Goal: Information Seeking & Learning: Learn about a topic

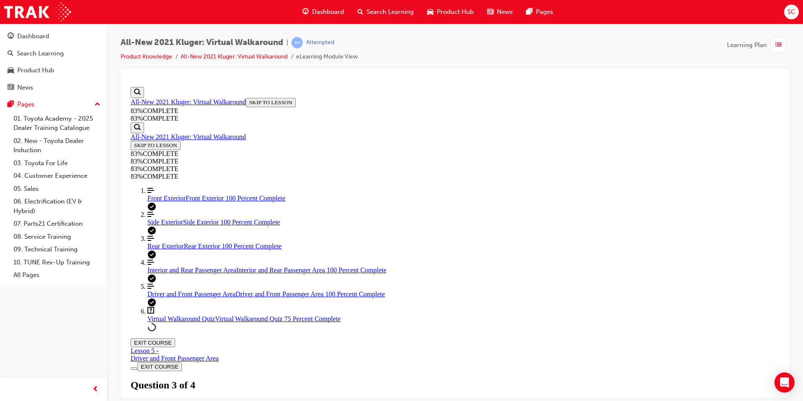
scroll to position [84, 0]
drag, startPoint x: 373, startPoint y: 120, endPoint x: 466, endPoint y: 121, distance: 93.7
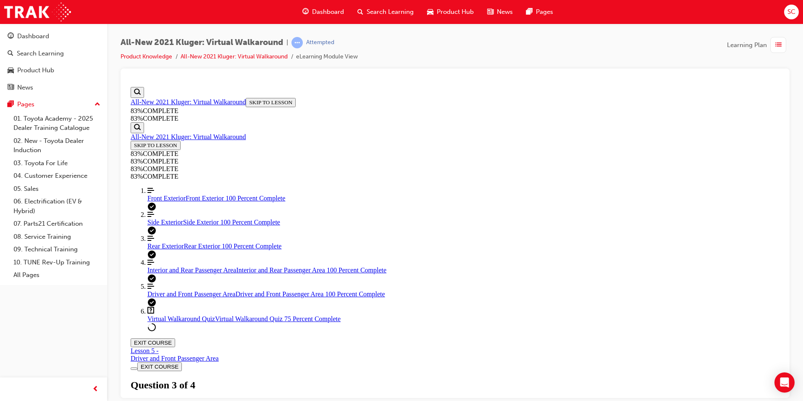
drag, startPoint x: 507, startPoint y: 301, endPoint x: 509, endPoint y: 305, distance: 4.3
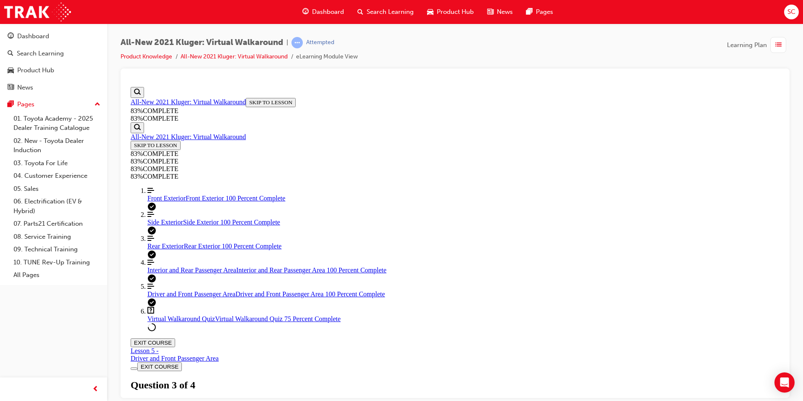
click at [390, 379] on div "Virtual Walkaround Quiz Lesson 6 of 6 Now that you've explored the Kluger in mo…" at bounding box center [455, 408] width 649 height 58
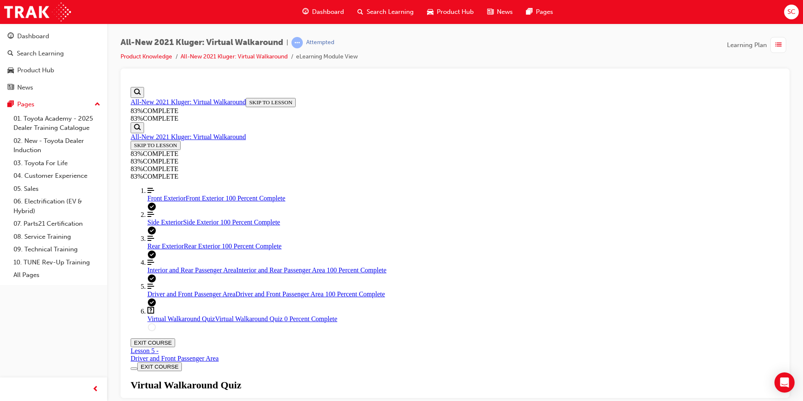
click at [386, 379] on div "Virtual Walkaround Quiz Lesson 6 of 6 Now that you've explored the Kluger in mo…" at bounding box center [455, 408] width 649 height 58
drag, startPoint x: 496, startPoint y: 179, endPoint x: 369, endPoint y: 164, distance: 128.3
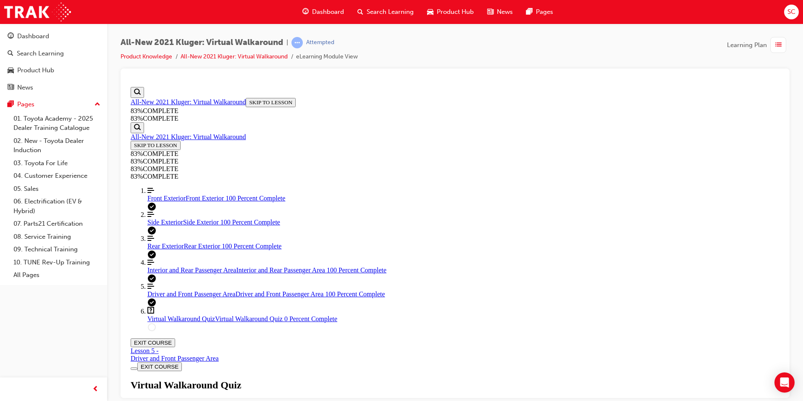
copy p "When delivering a Kluger Hybrid, what important information should be shared re…"
